Goal: Information Seeking & Learning: Learn about a topic

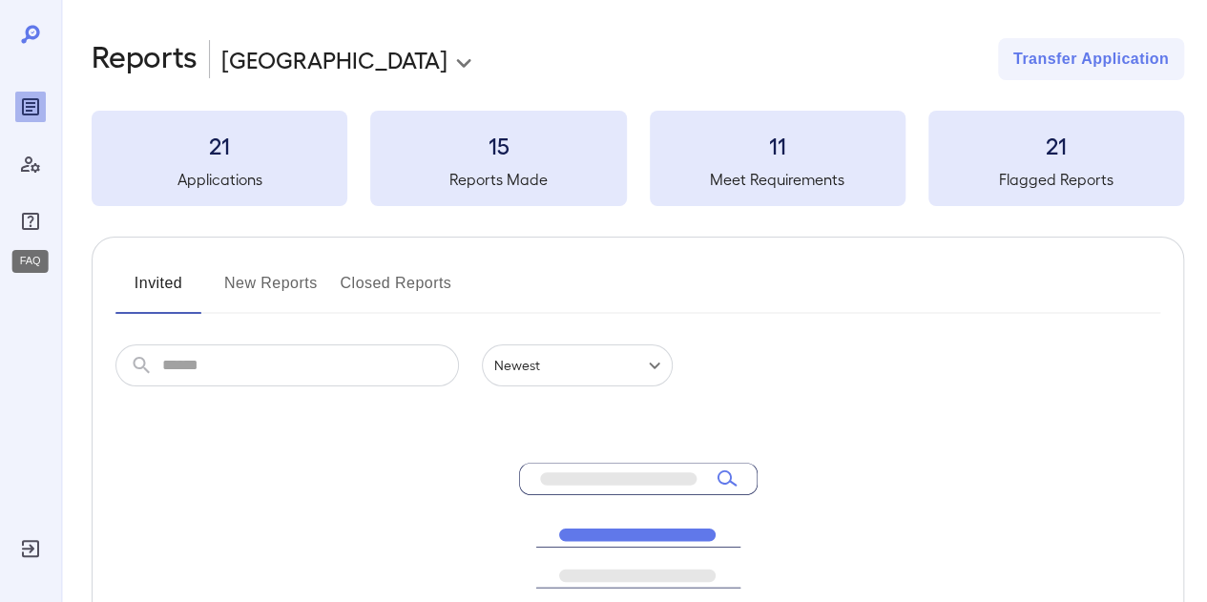
click at [44, 217] on div "FAQ" at bounding box center [30, 221] width 31 height 31
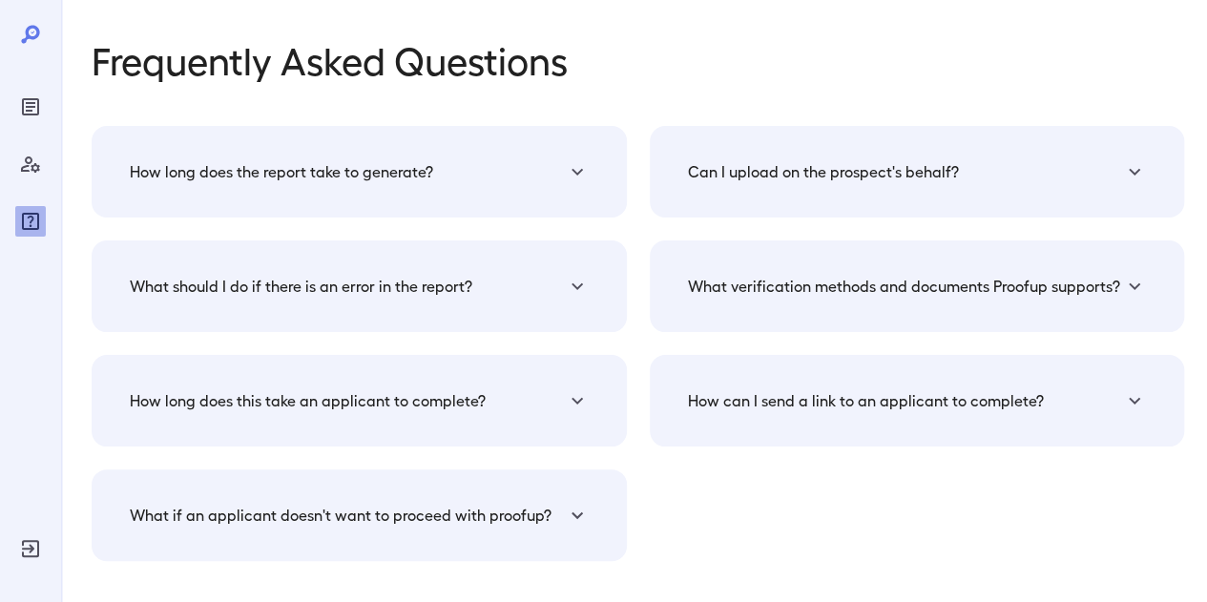
click at [882, 184] on div "Can I upload on the prospect's behalf?" at bounding box center [917, 172] width 489 height 46
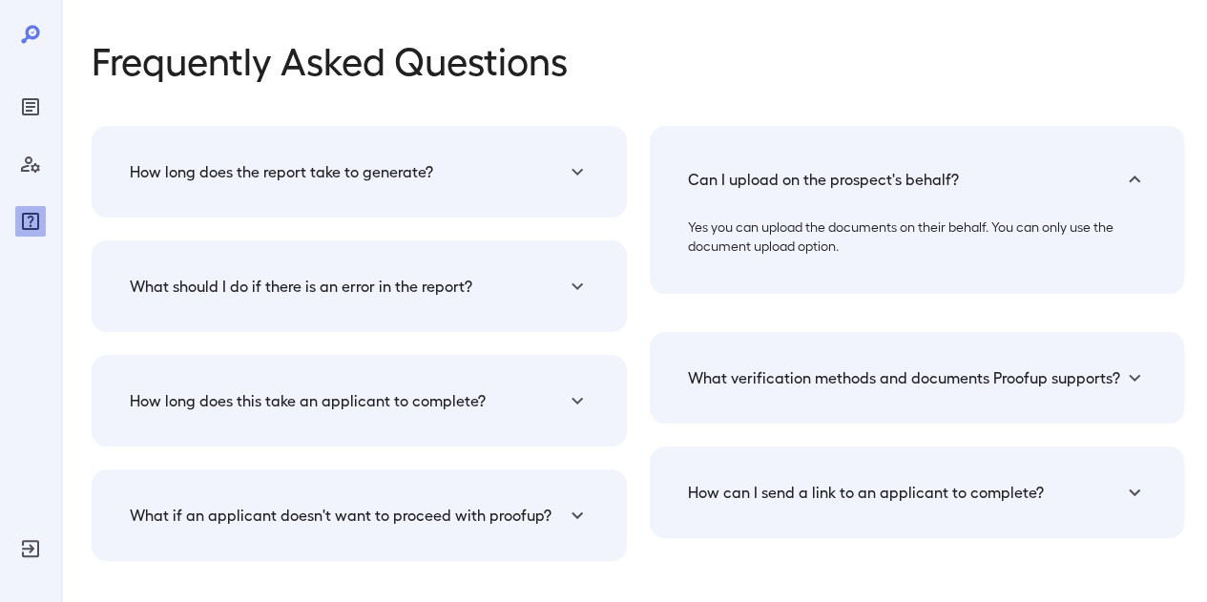
click at [882, 184] on h5 "Can I upload on the prospect's behalf?" at bounding box center [823, 179] width 271 height 23
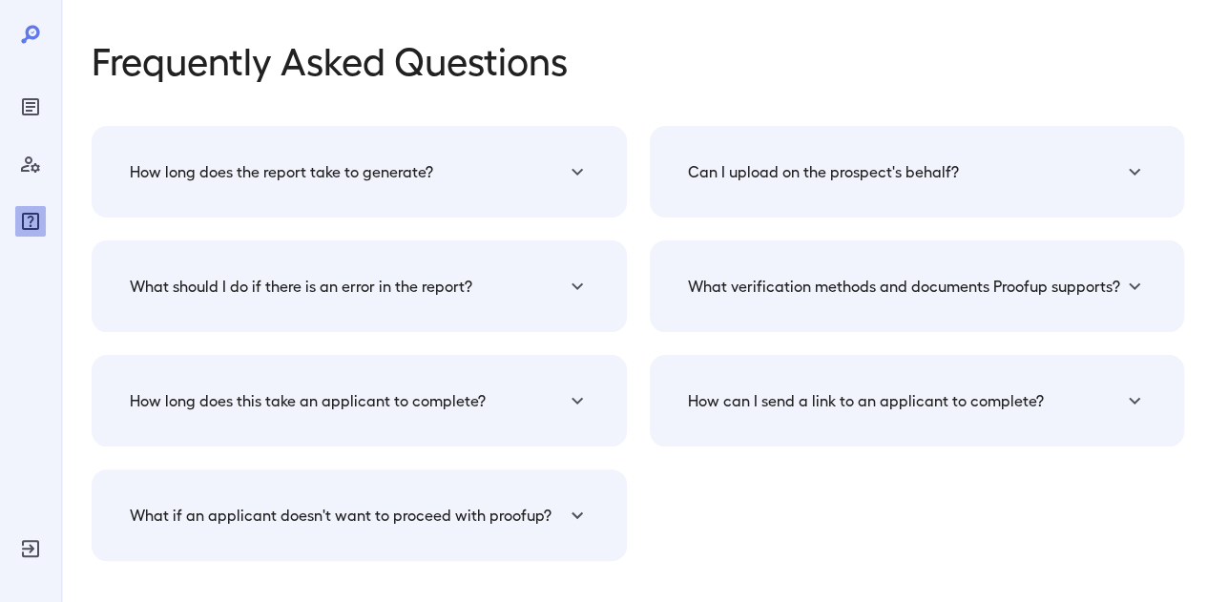
click at [900, 287] on h5 "What verification methods and documents Proofup supports?" at bounding box center [904, 286] width 432 height 23
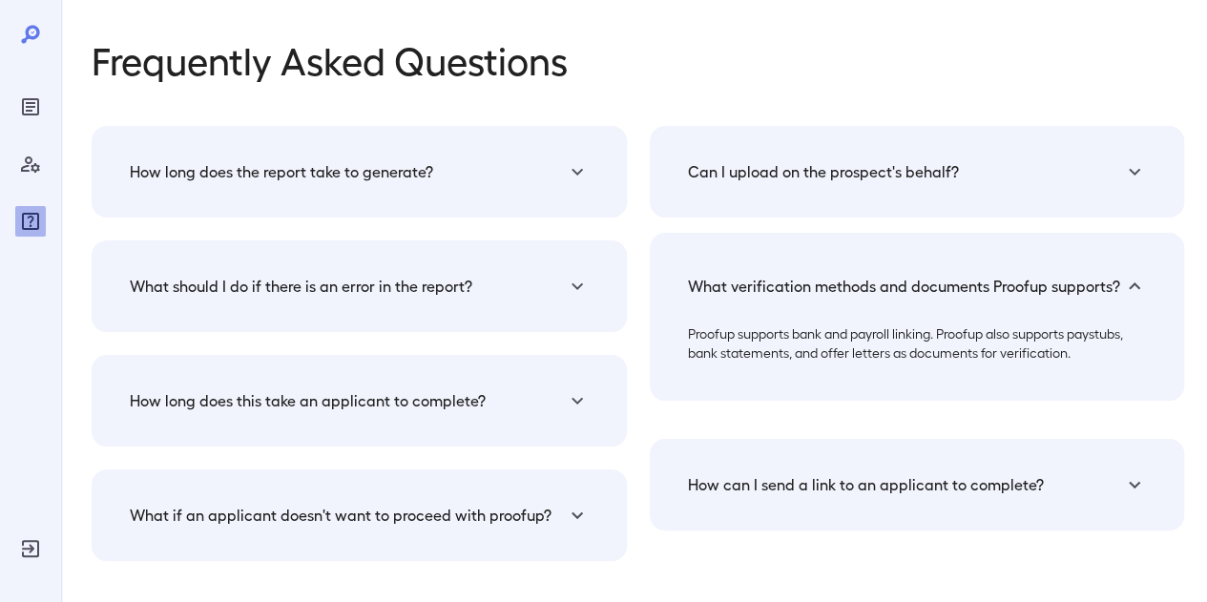
click at [900, 287] on h5 "What verification methods and documents Proofup supports?" at bounding box center [904, 286] width 432 height 23
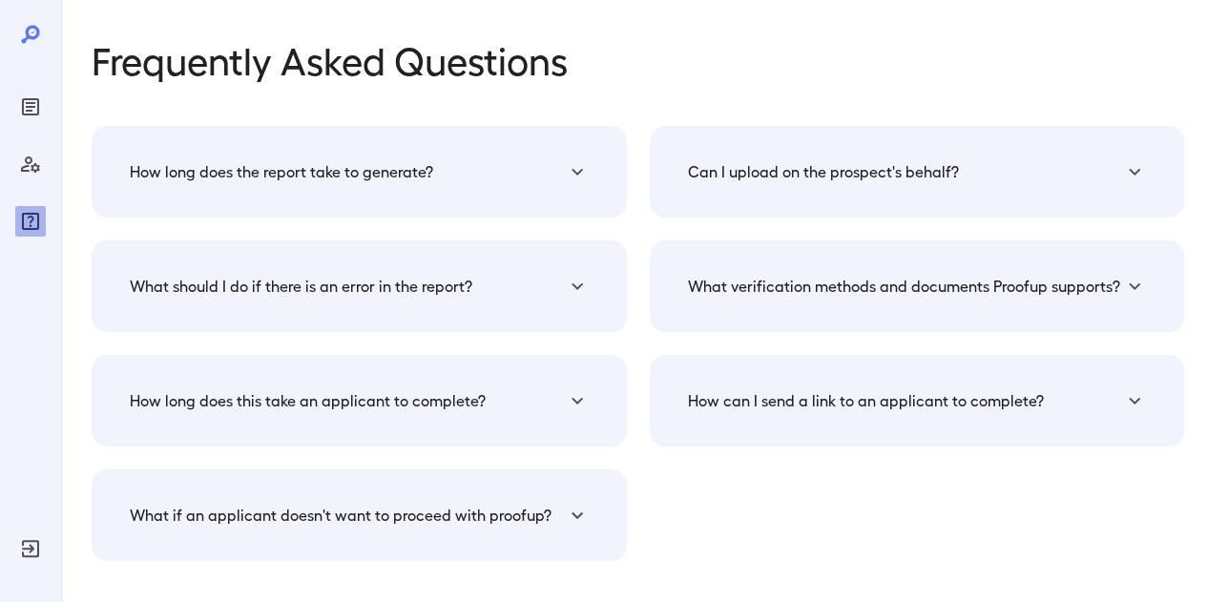
click at [912, 402] on h5 "How can I send a link to an applicant to complete?" at bounding box center [866, 400] width 356 height 23
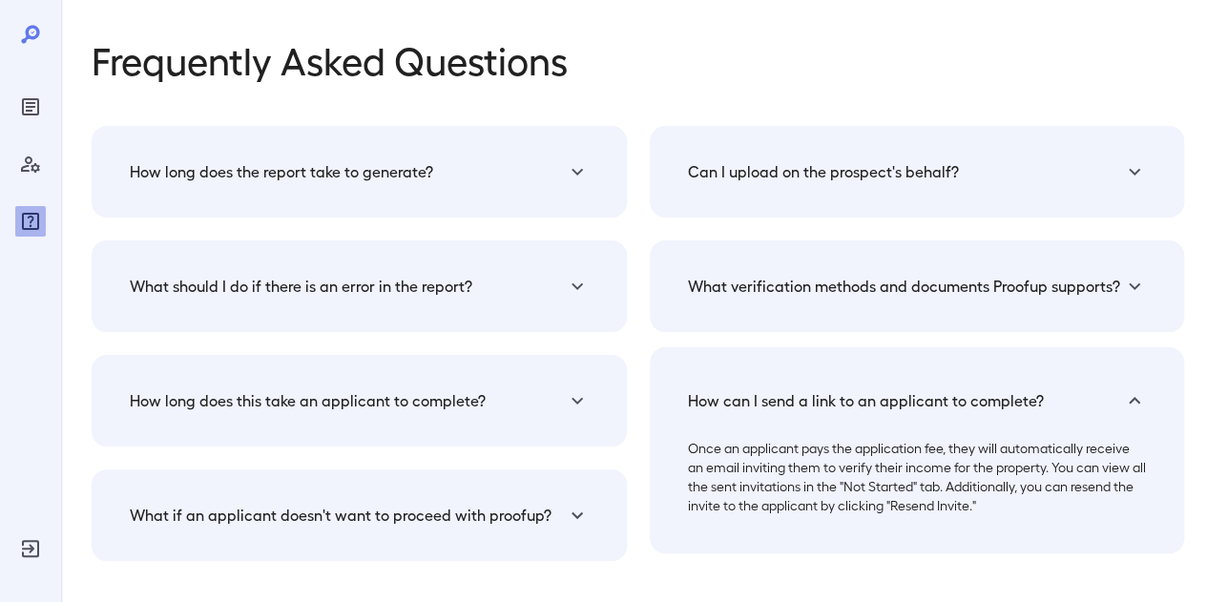
drag, startPoint x: 912, startPoint y: 402, endPoint x: 889, endPoint y: 421, distance: 29.8
click at [910, 402] on h5 "How can I send a link to an applicant to complete?" at bounding box center [866, 400] width 356 height 23
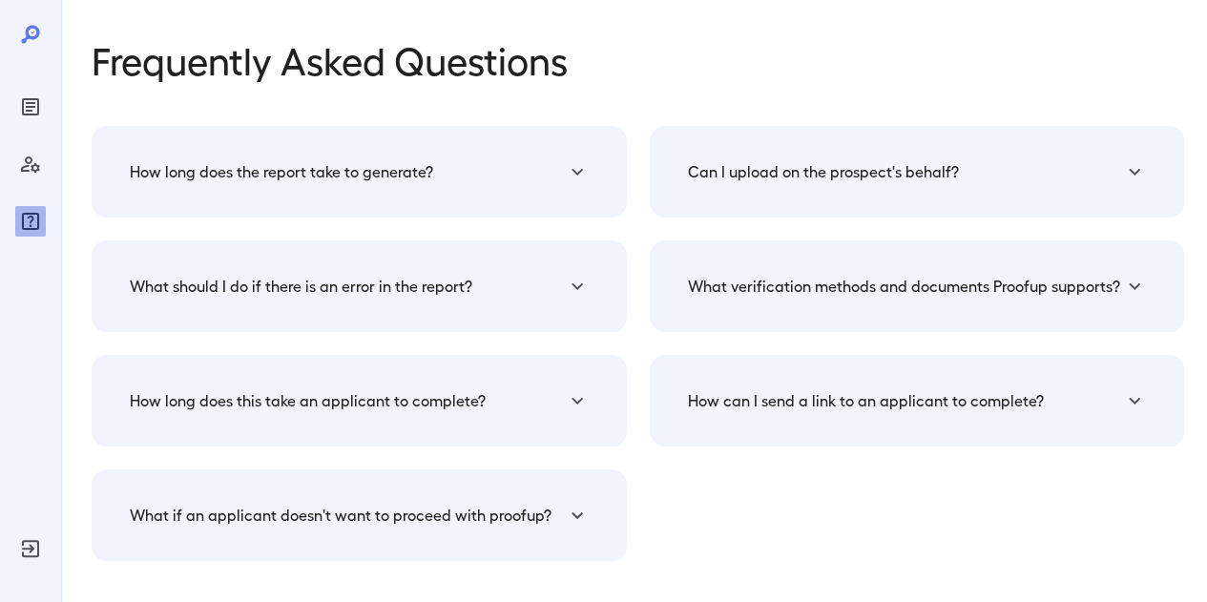
click at [393, 520] on h5 "What if an applicant doesn't want to proceed with proofup?" at bounding box center [341, 515] width 422 height 23
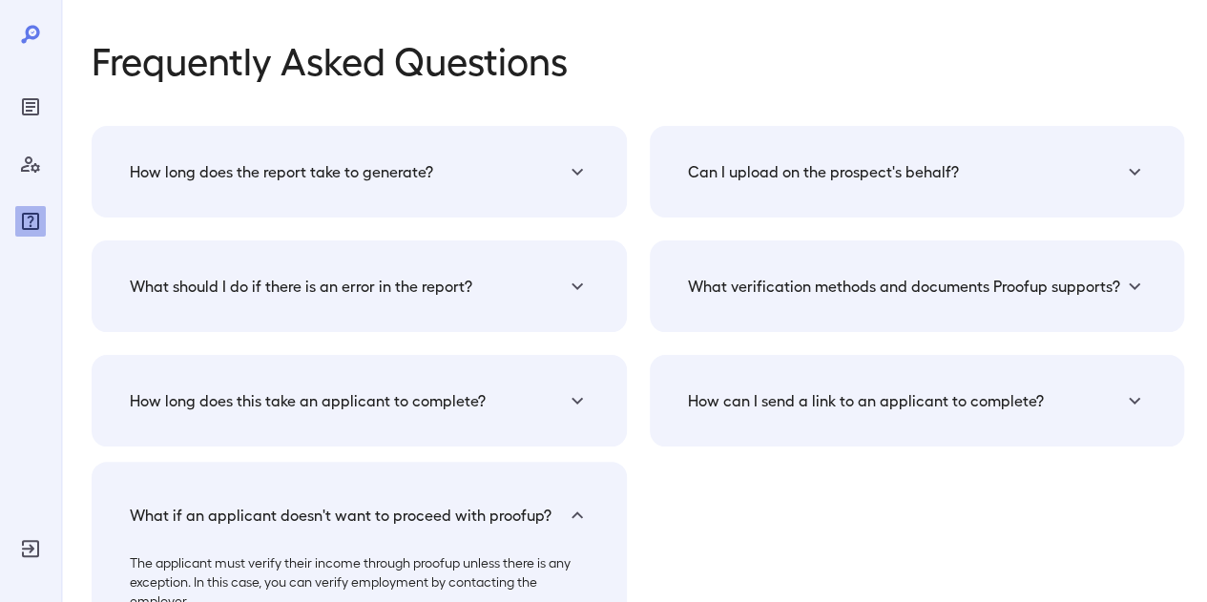
click at [393, 519] on h5 "What if an applicant doesn't want to proceed with proofup?" at bounding box center [341, 515] width 422 height 23
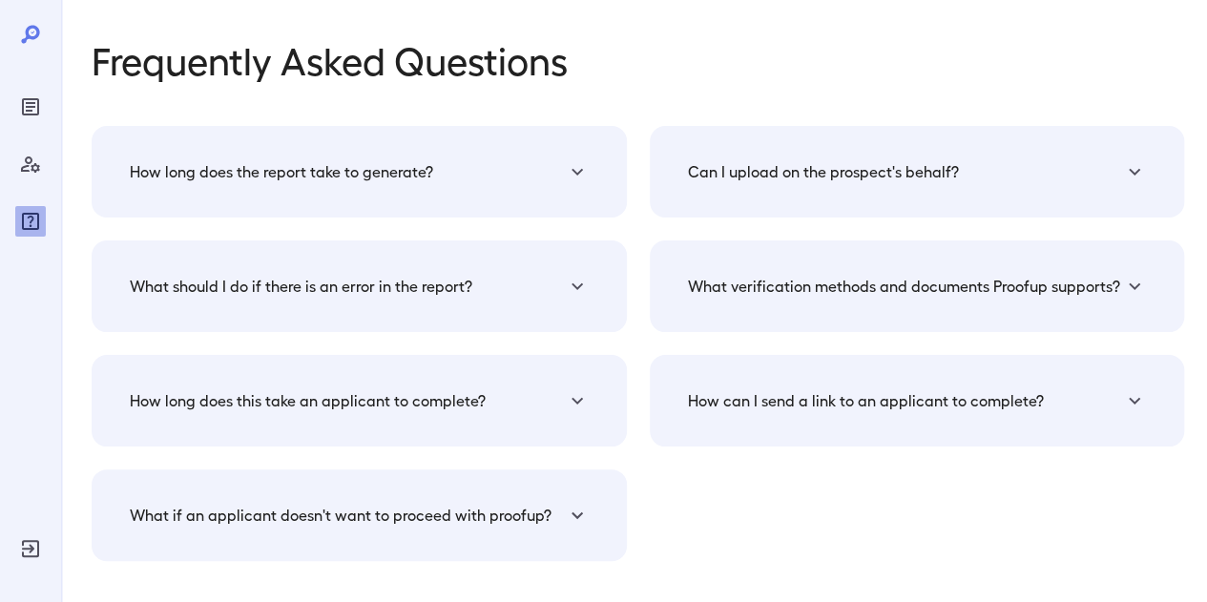
click at [380, 392] on h5 "How long does this take an applicant to complete?" at bounding box center [308, 400] width 356 height 23
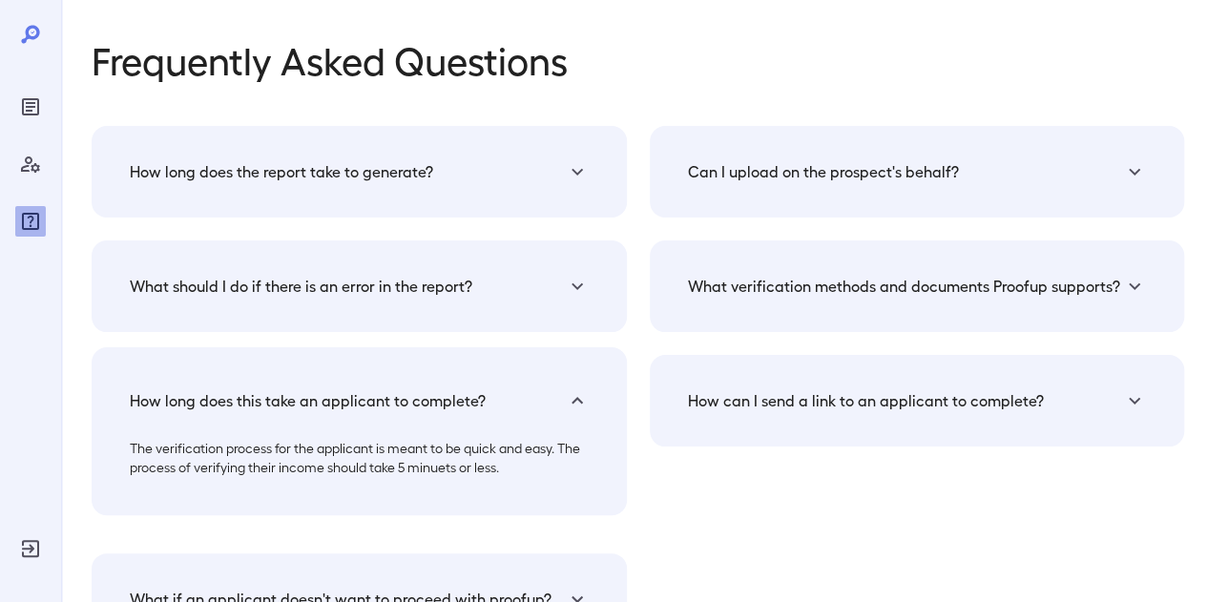
click at [380, 392] on h5 "How long does this take an applicant to complete?" at bounding box center [308, 400] width 356 height 23
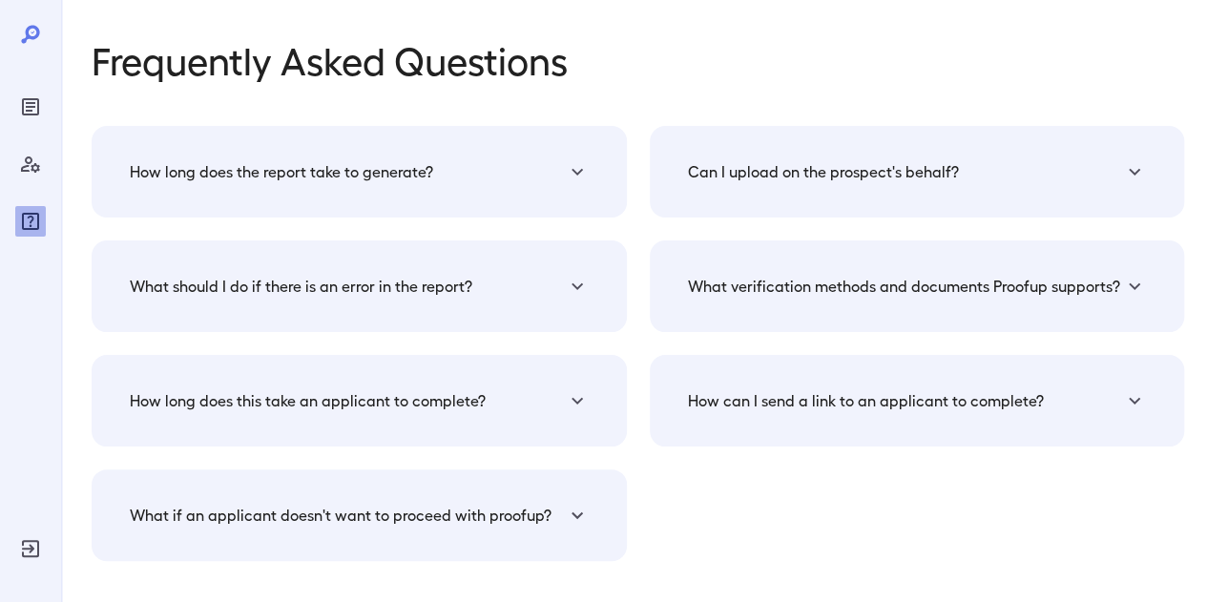
click at [379, 268] on div "What should I do if there is an error in the report?" at bounding box center [358, 286] width 489 height 46
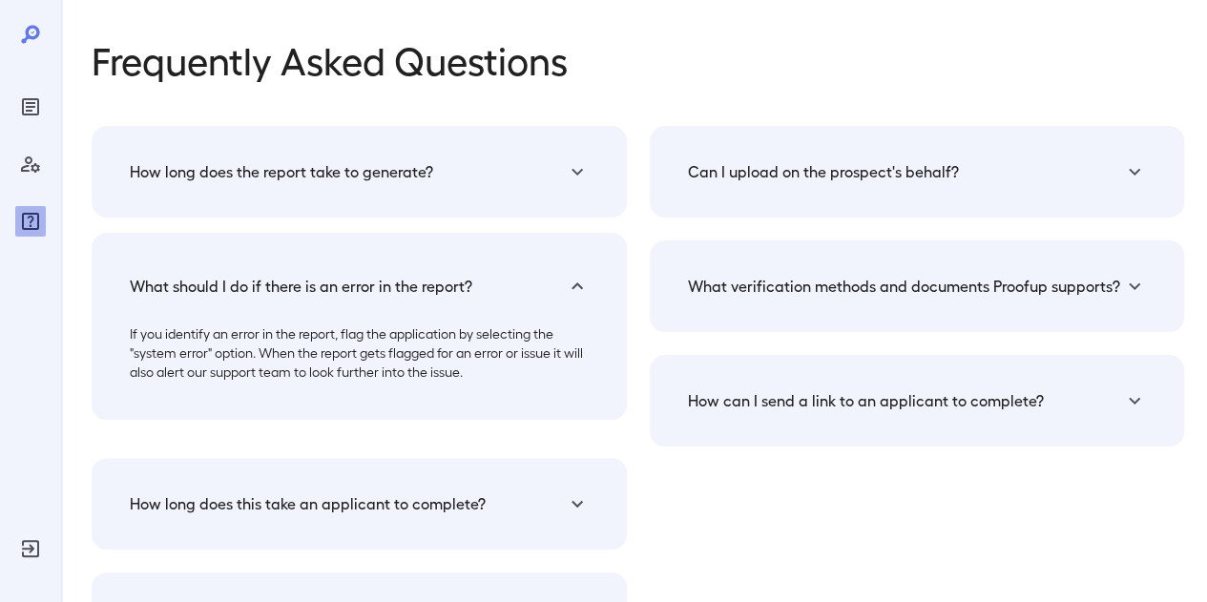
click at [379, 268] on div "What should I do if there is an error in the report?" at bounding box center [358, 286] width 489 height 61
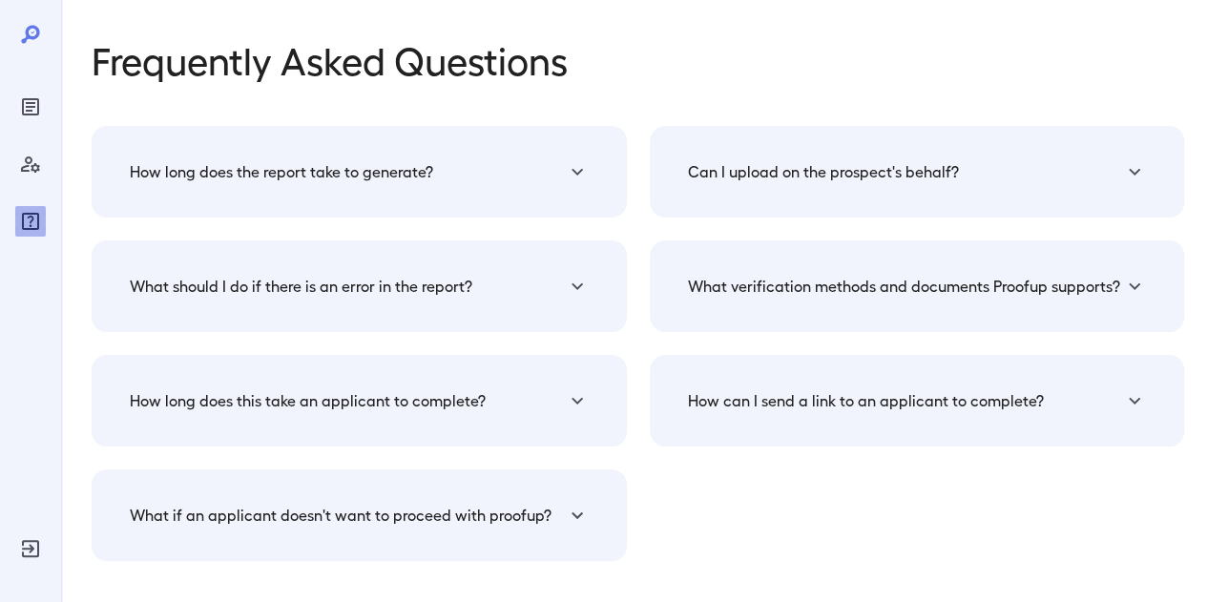
click at [299, 207] on div "How long does the report take to generate? The verification report generation t…" at bounding box center [359, 172] width 535 height 92
click at [302, 186] on div "How long does the report take to generate?" at bounding box center [358, 172] width 489 height 46
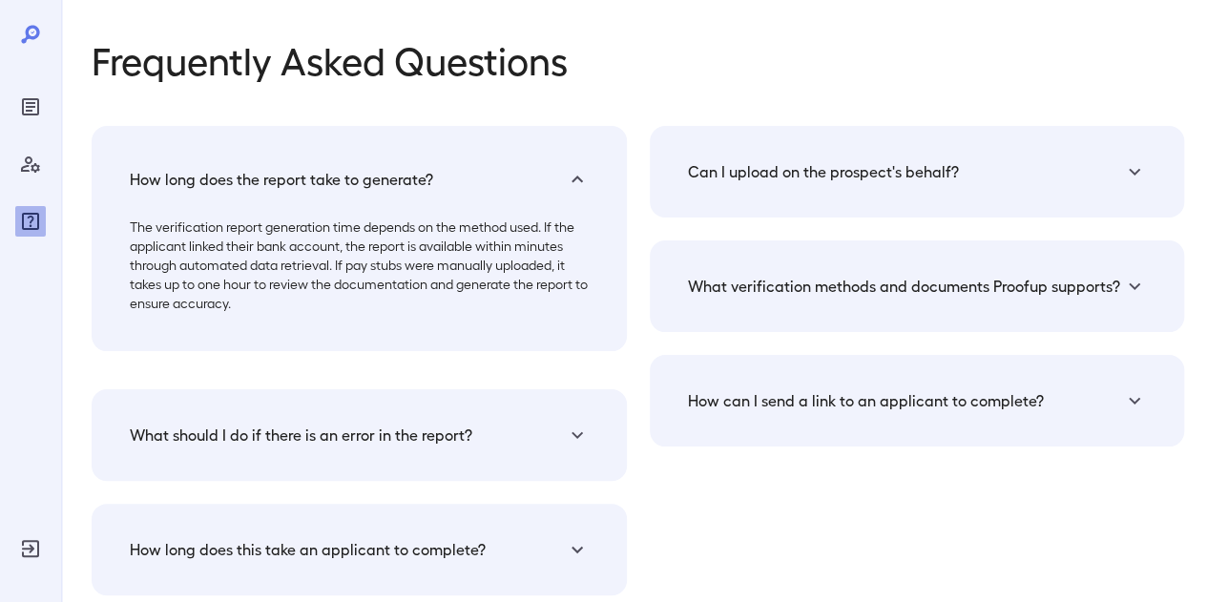
click at [302, 188] on h5 "How long does the report take to generate?" at bounding box center [281, 179] width 303 height 23
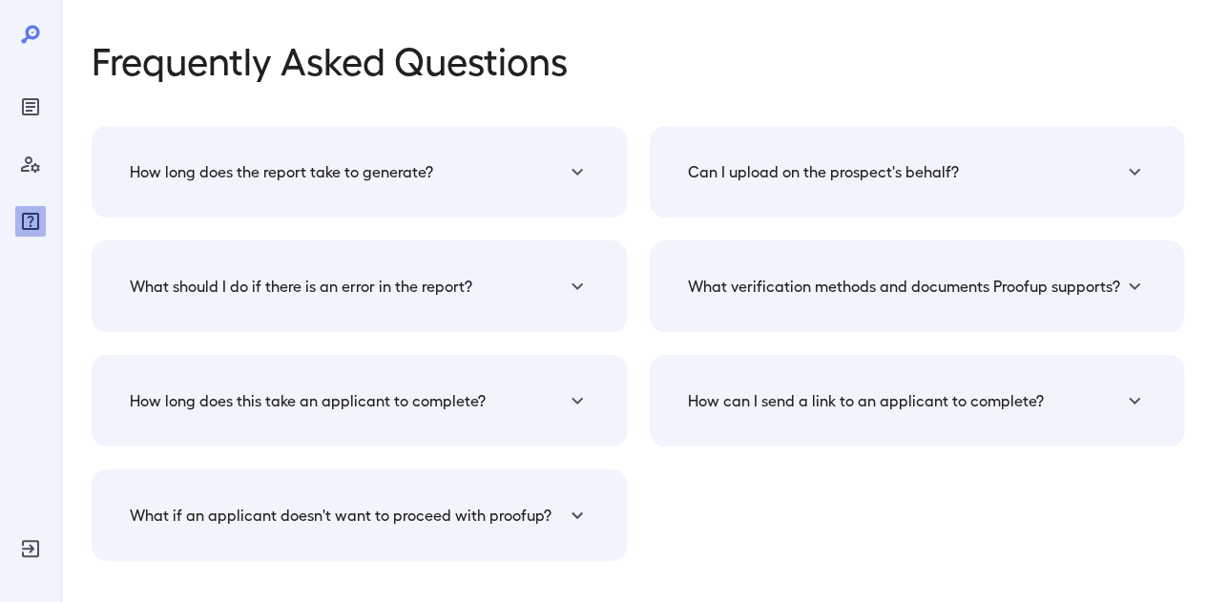
click at [27, 157] on icon "Manage Users" at bounding box center [30, 164] width 19 height 16
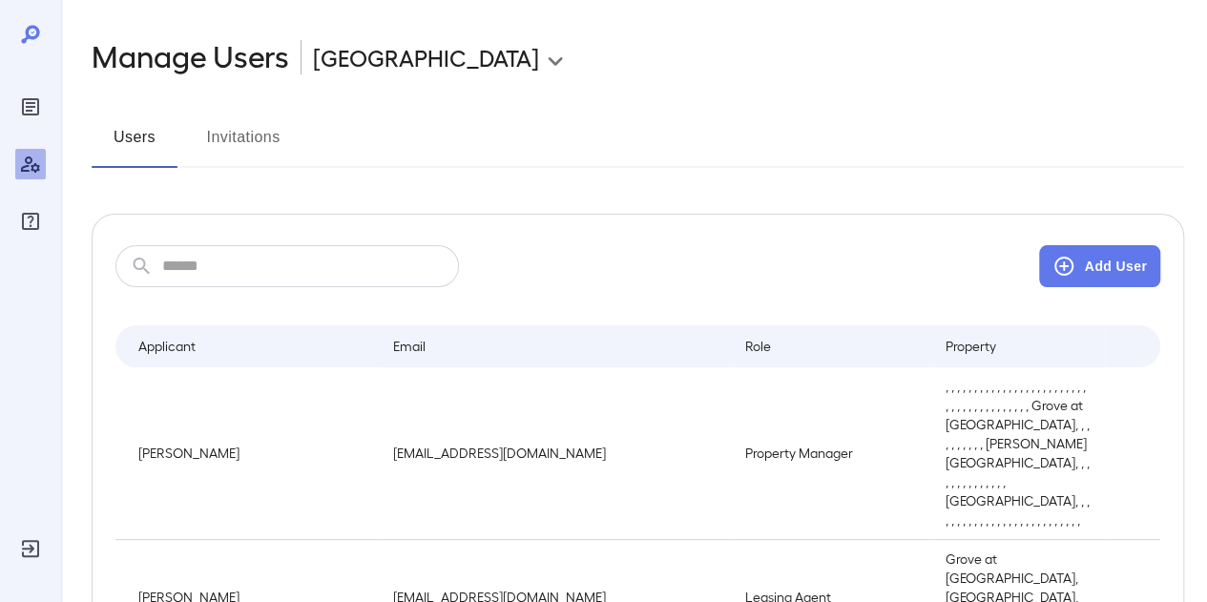
click at [246, 130] on button "Invitations" at bounding box center [243, 145] width 86 height 46
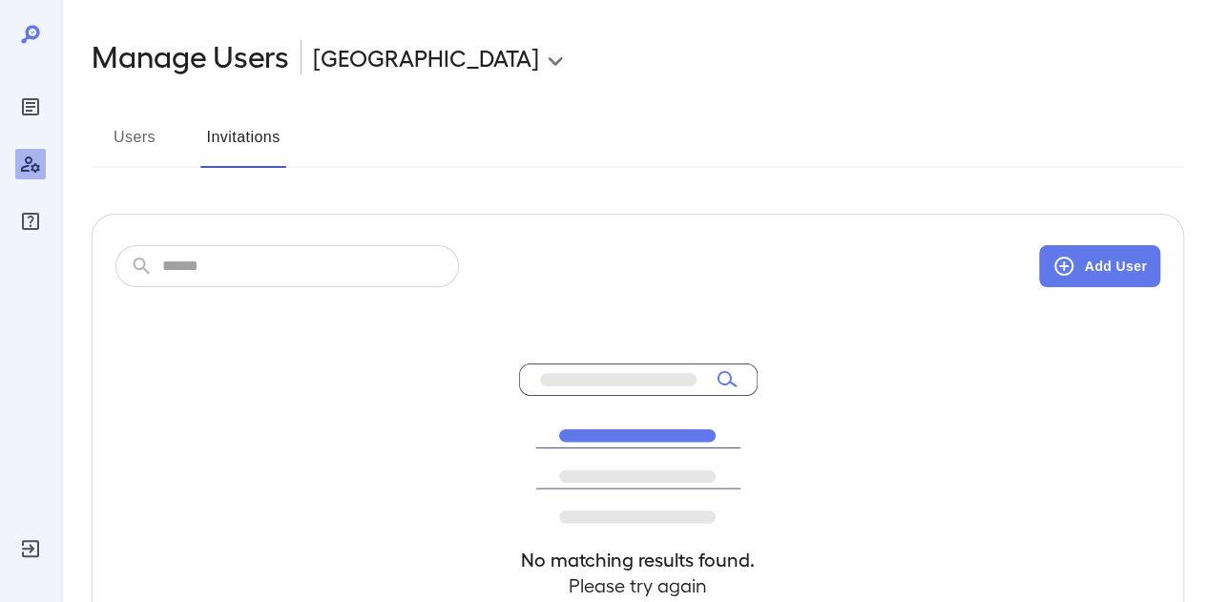
click at [118, 135] on button "Users" at bounding box center [135, 145] width 86 height 46
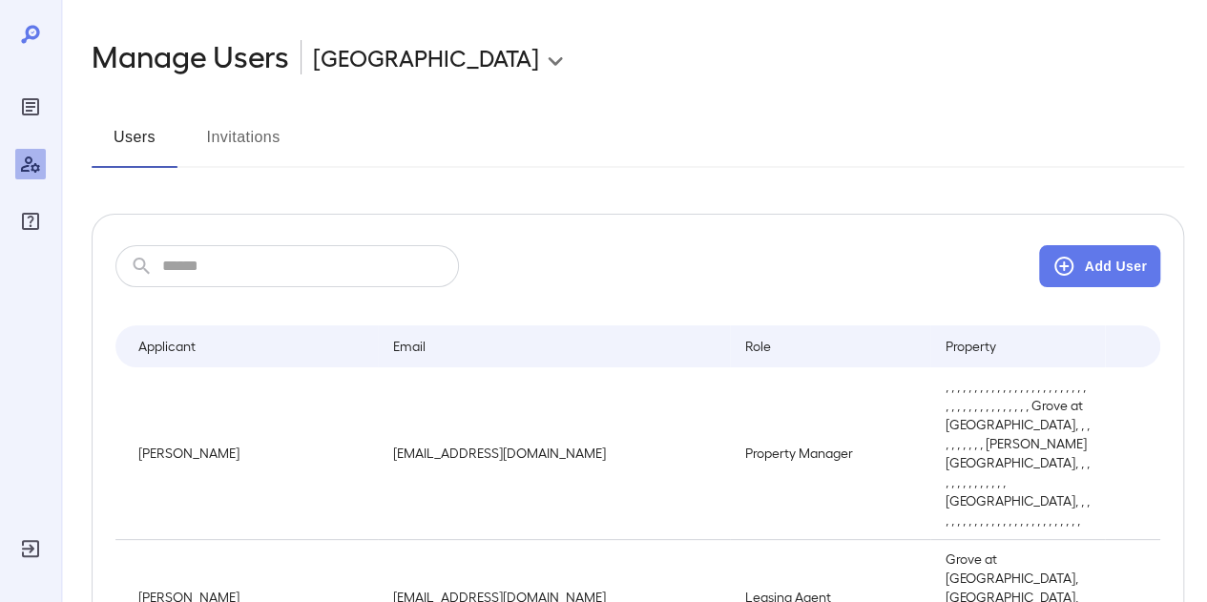
click at [240, 127] on button "Invitations" at bounding box center [243, 145] width 86 height 46
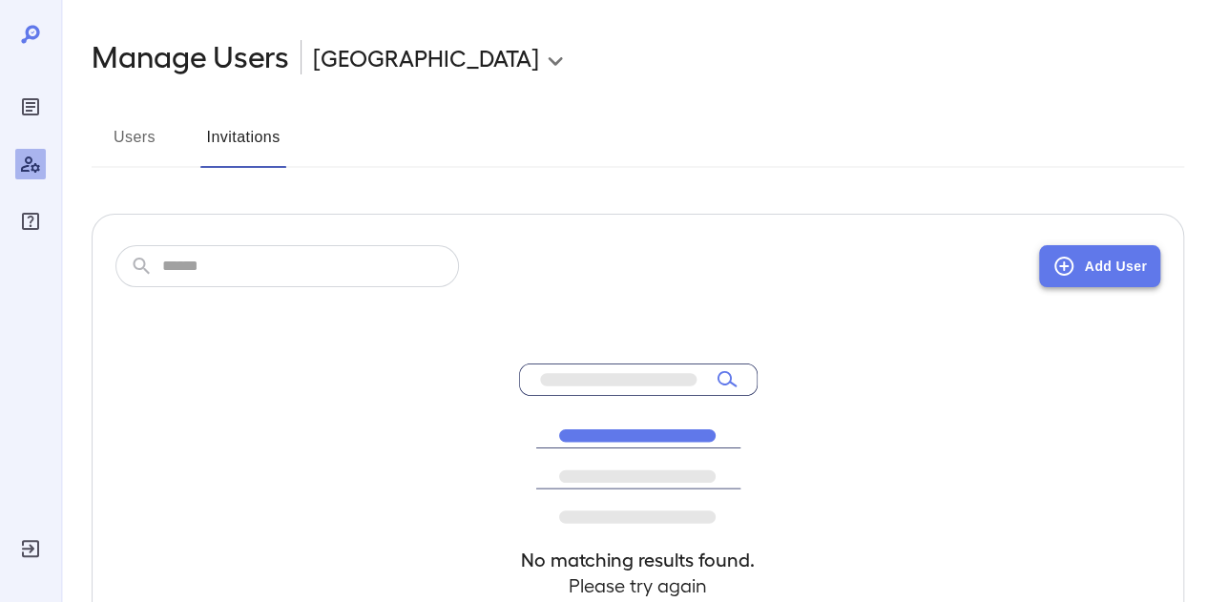
click at [1144, 262] on button "Add User" at bounding box center [1099, 266] width 121 height 42
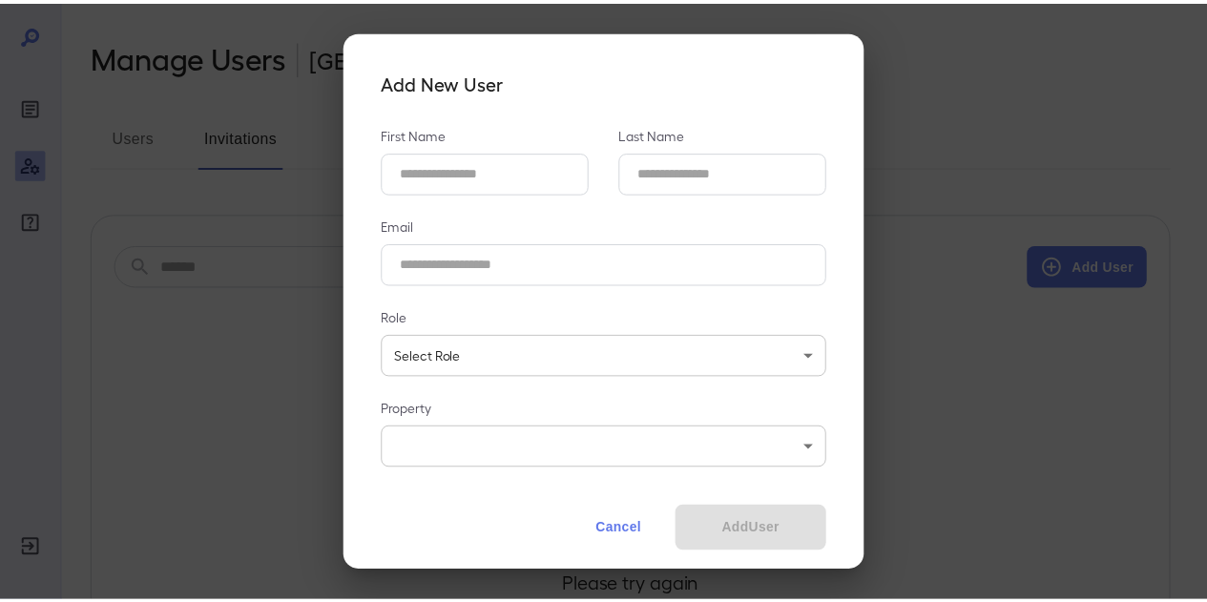
scroll to position [11, 0]
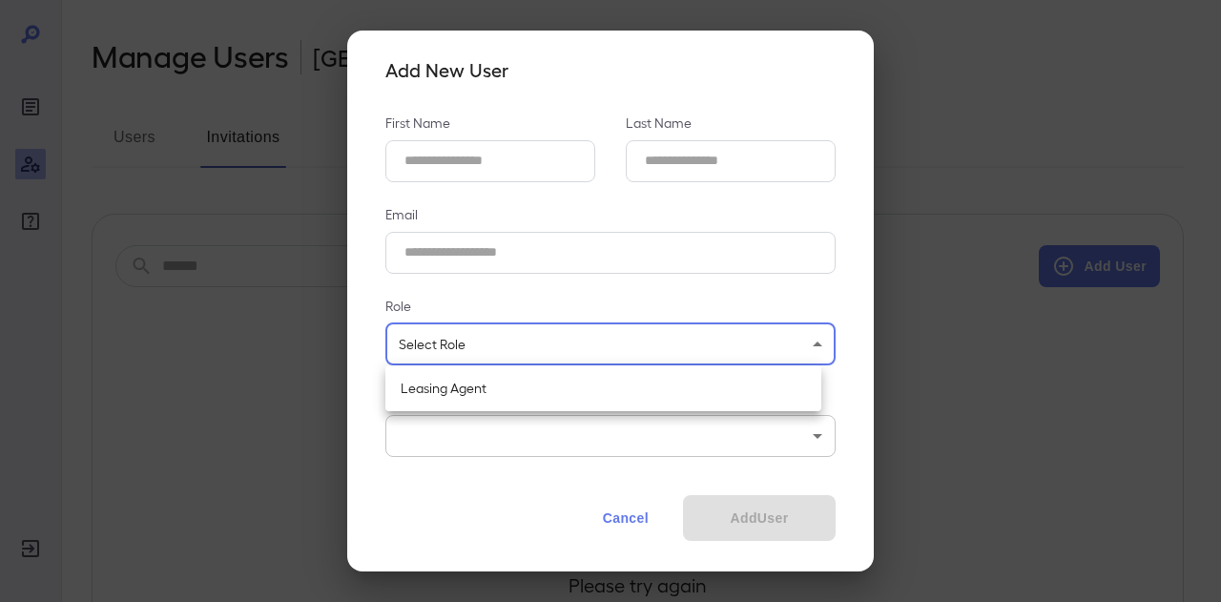
click at [681, 362] on body "**********" at bounding box center [610, 301] width 1221 height 602
click at [681, 362] on div at bounding box center [610, 301] width 1221 height 602
click at [617, 519] on button "Cancel" at bounding box center [626, 518] width 84 height 46
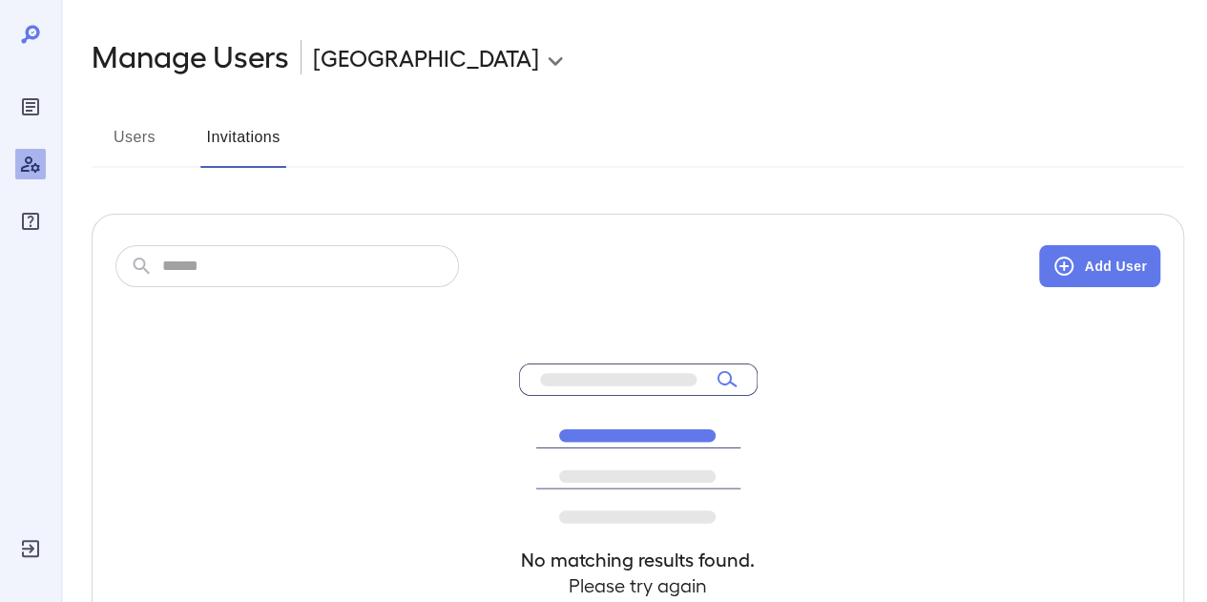
click at [19, 95] on icon "Reports" at bounding box center [30, 106] width 23 height 23
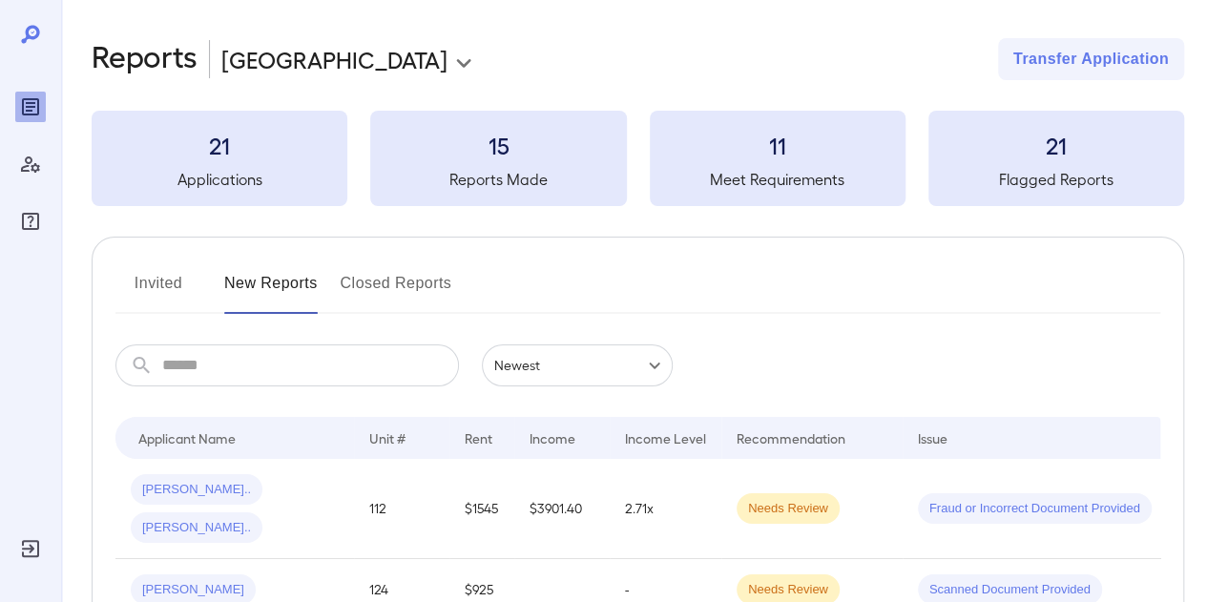
click at [176, 291] on button "Invited" at bounding box center [158, 291] width 86 height 46
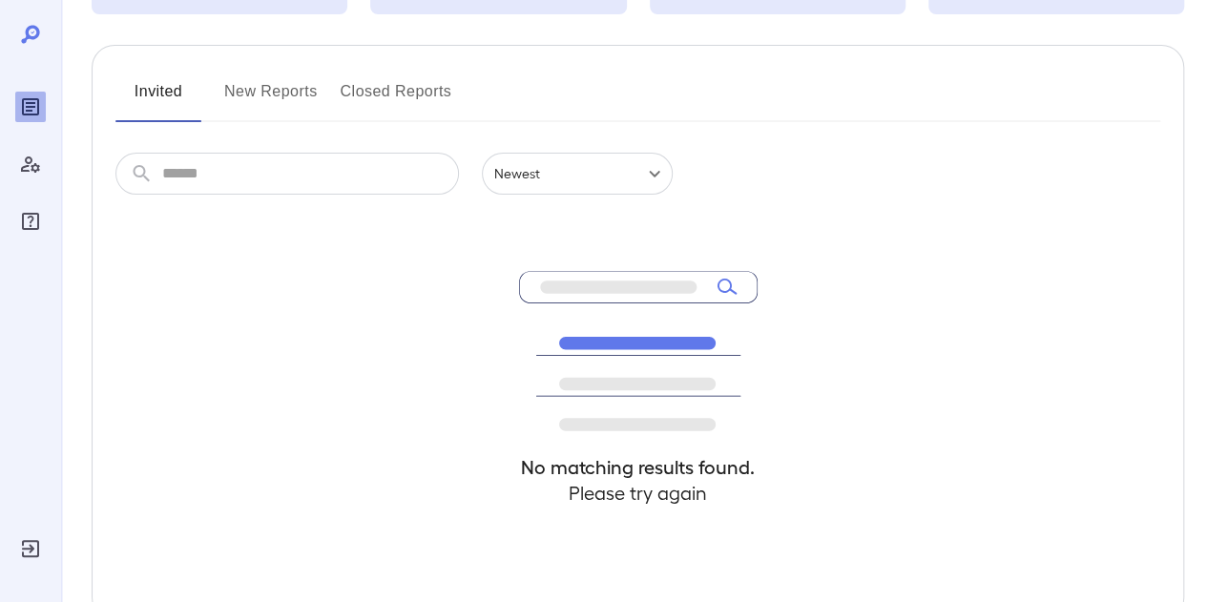
scroll to position [308, 0]
